Goal: Find specific page/section: Find specific page/section

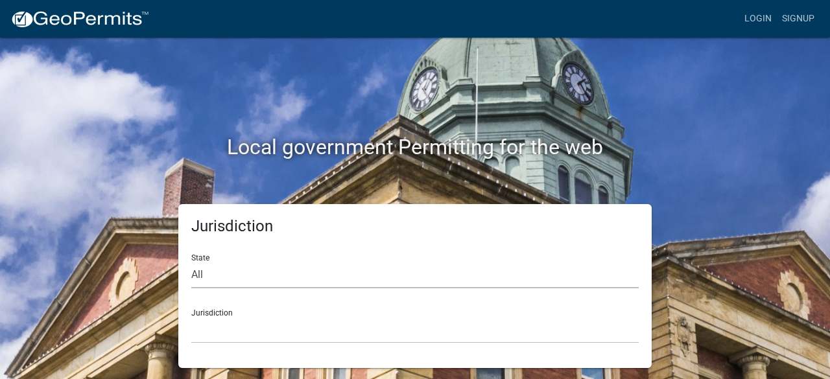
click at [199, 274] on select "All Colorado Georgia Indiana Iowa Kansas Minnesota Ohio South Carolina Wisconsin" at bounding box center [415, 275] width 448 height 27
select select "[US_STATE]"
click at [191, 262] on select "All Colorado Georgia Indiana Iowa Kansas Minnesota Ohio South Carolina Wisconsin" at bounding box center [415, 275] width 448 height 27
click at [228, 312] on div "Jurisdiction Boone County, Iowa Butler County, Iowa Cerro Gordo County, Iowa Ci…" at bounding box center [415, 321] width 448 height 45
click at [218, 327] on select "Boone County, Iowa Butler County, Iowa Cerro Gordo County, Iowa City of Harlan,…" at bounding box center [415, 330] width 448 height 27
